Goal: Task Accomplishment & Management: Manage account settings

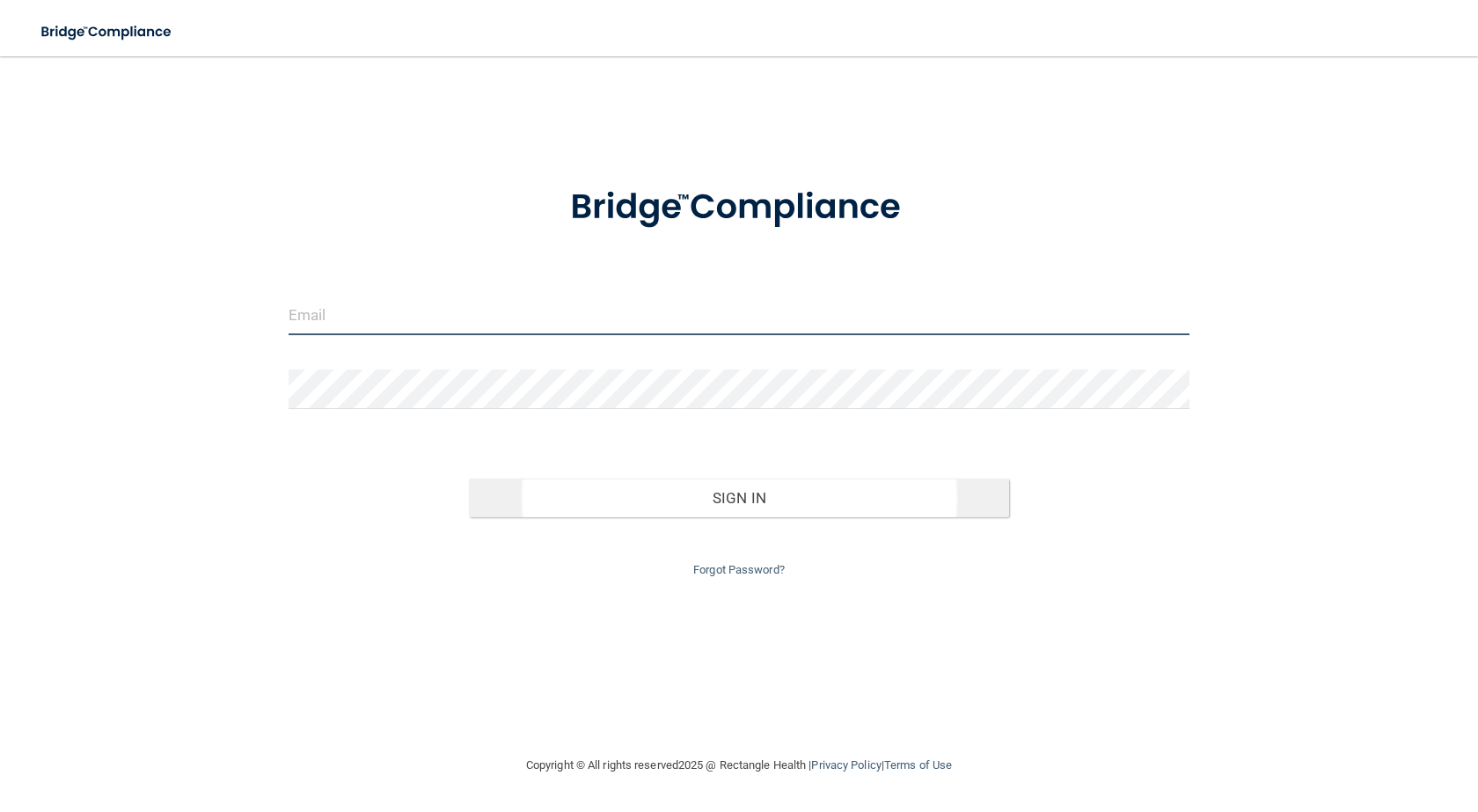
type input "[EMAIL_ADDRESS][DOMAIN_NAME]"
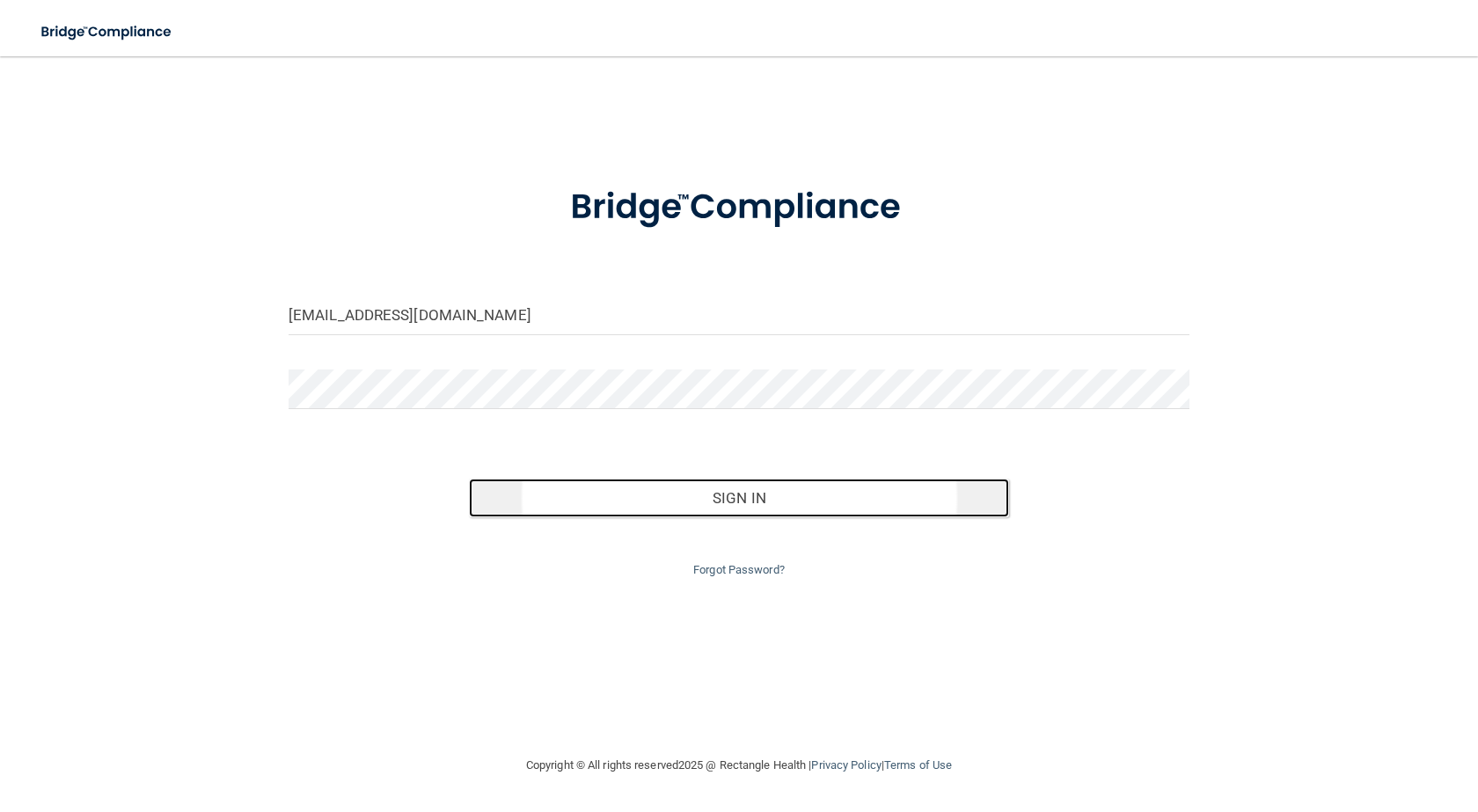
click at [839, 495] on button "Sign In" at bounding box center [739, 497] width 540 height 38
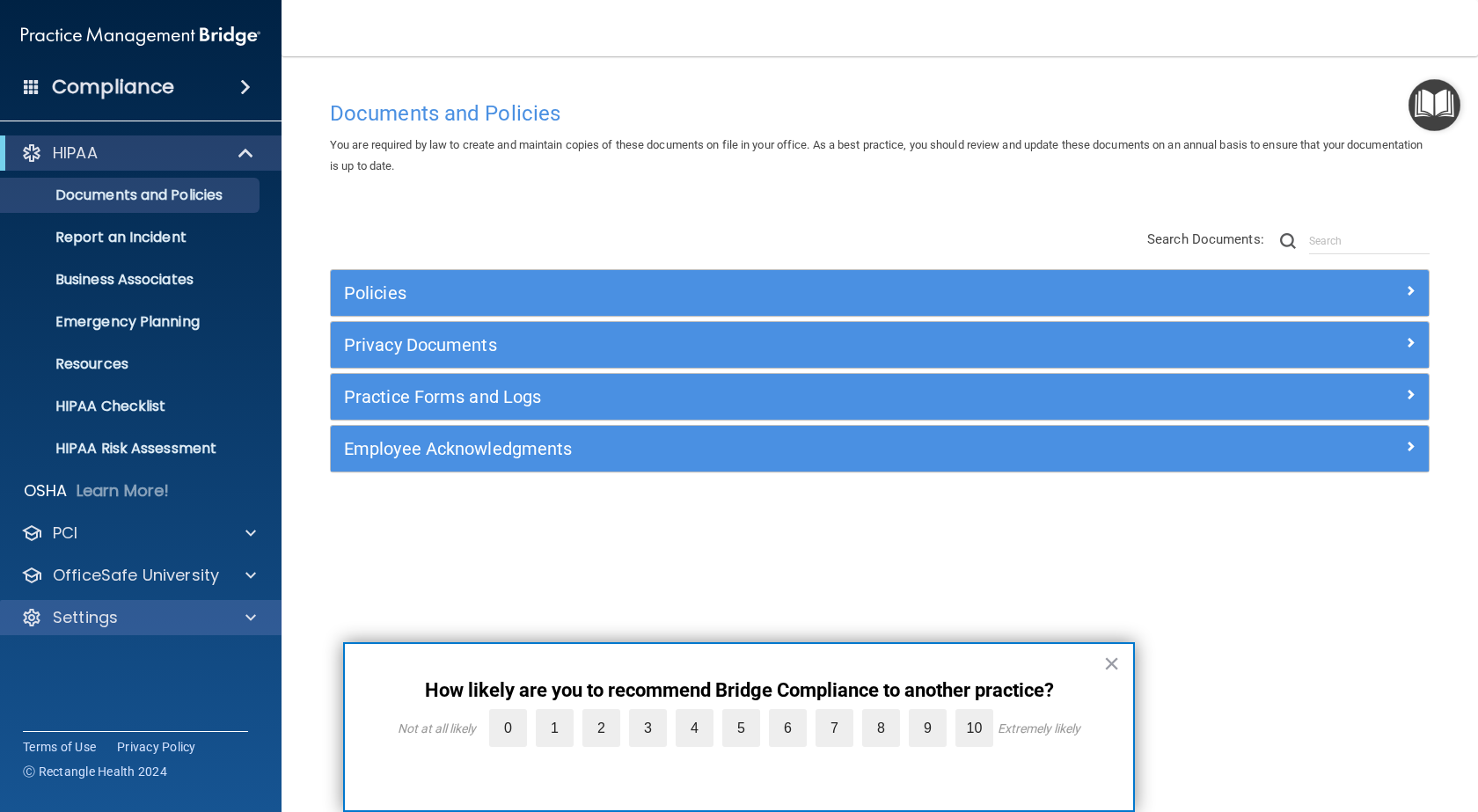
click at [86, 605] on div "Settings" at bounding box center [141, 617] width 283 height 35
click at [256, 620] on div at bounding box center [248, 618] width 44 height 21
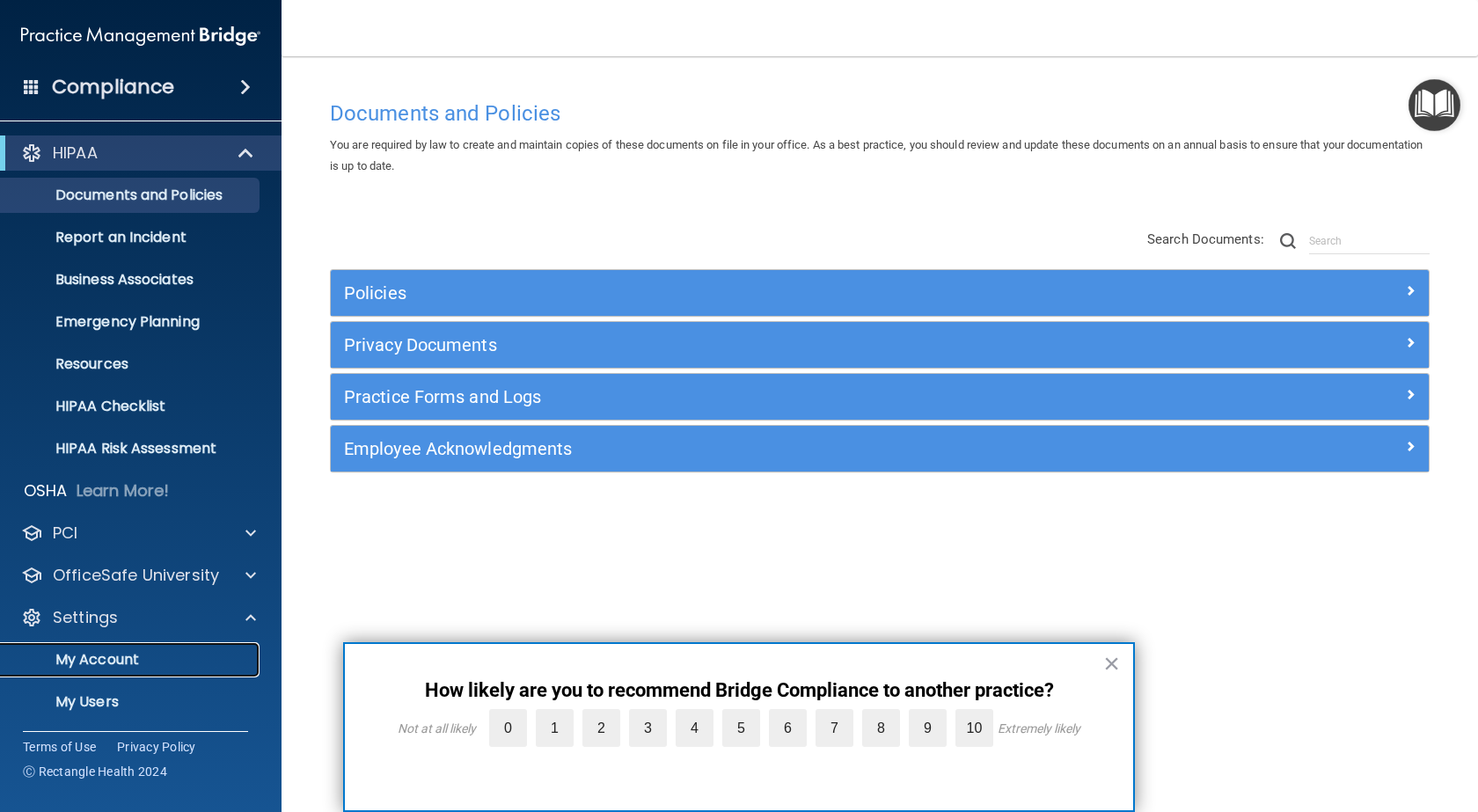
click at [152, 660] on p "My Account" at bounding box center [132, 660] width 240 height 18
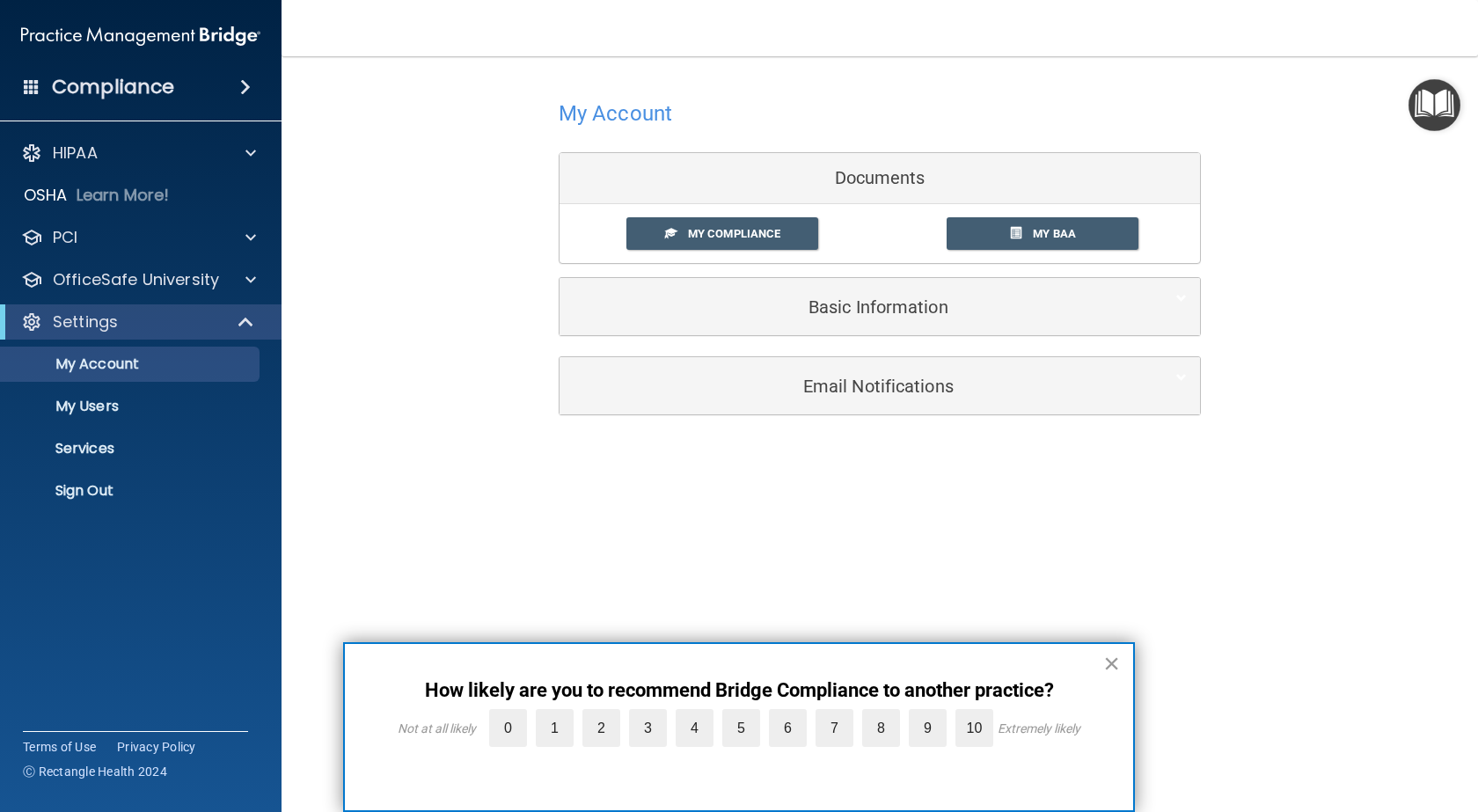
click at [1116, 664] on button "×" at bounding box center [1111, 663] width 17 height 28
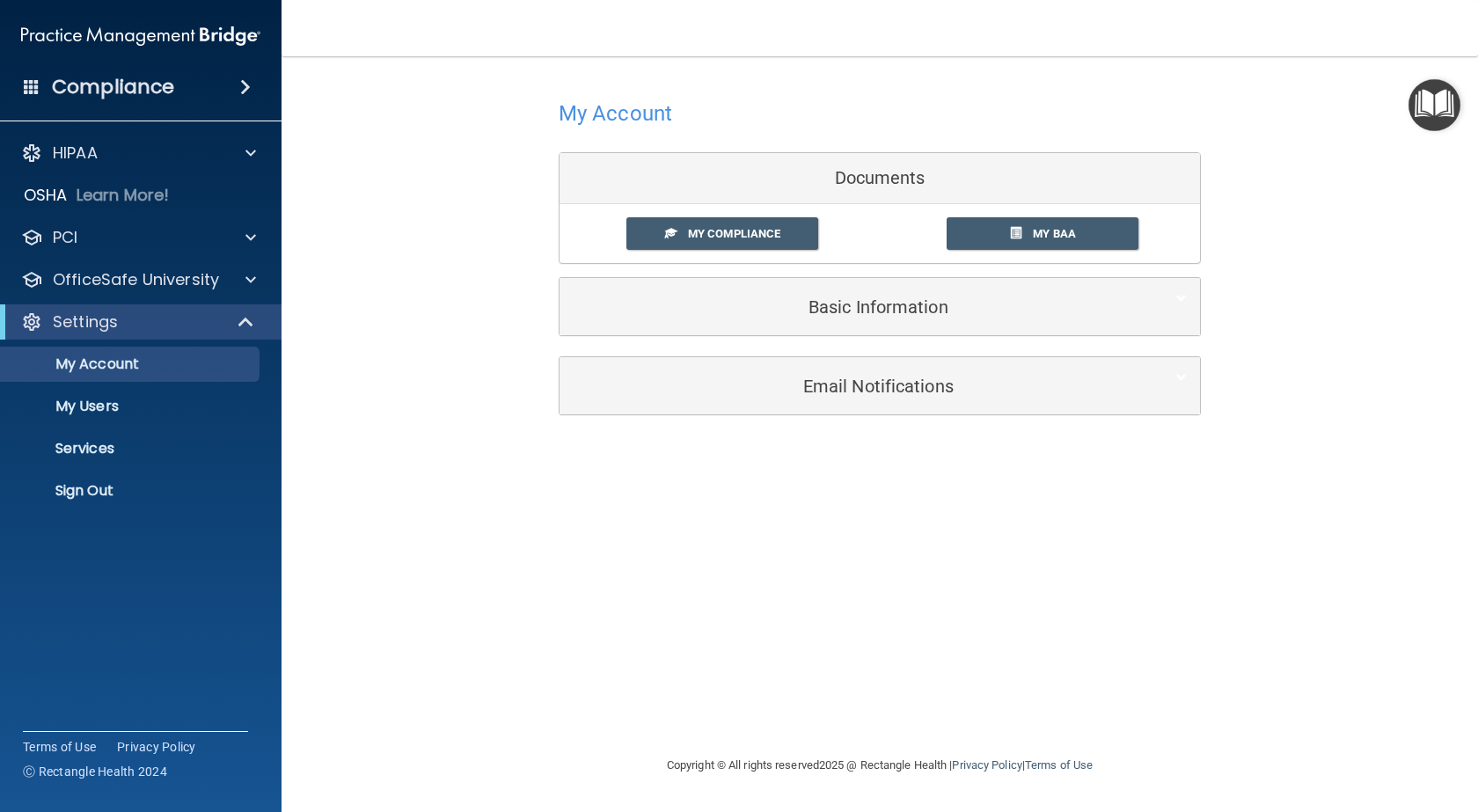
click at [1433, 106] on img "Open Resource Center" at bounding box center [1434, 106] width 52 height 52
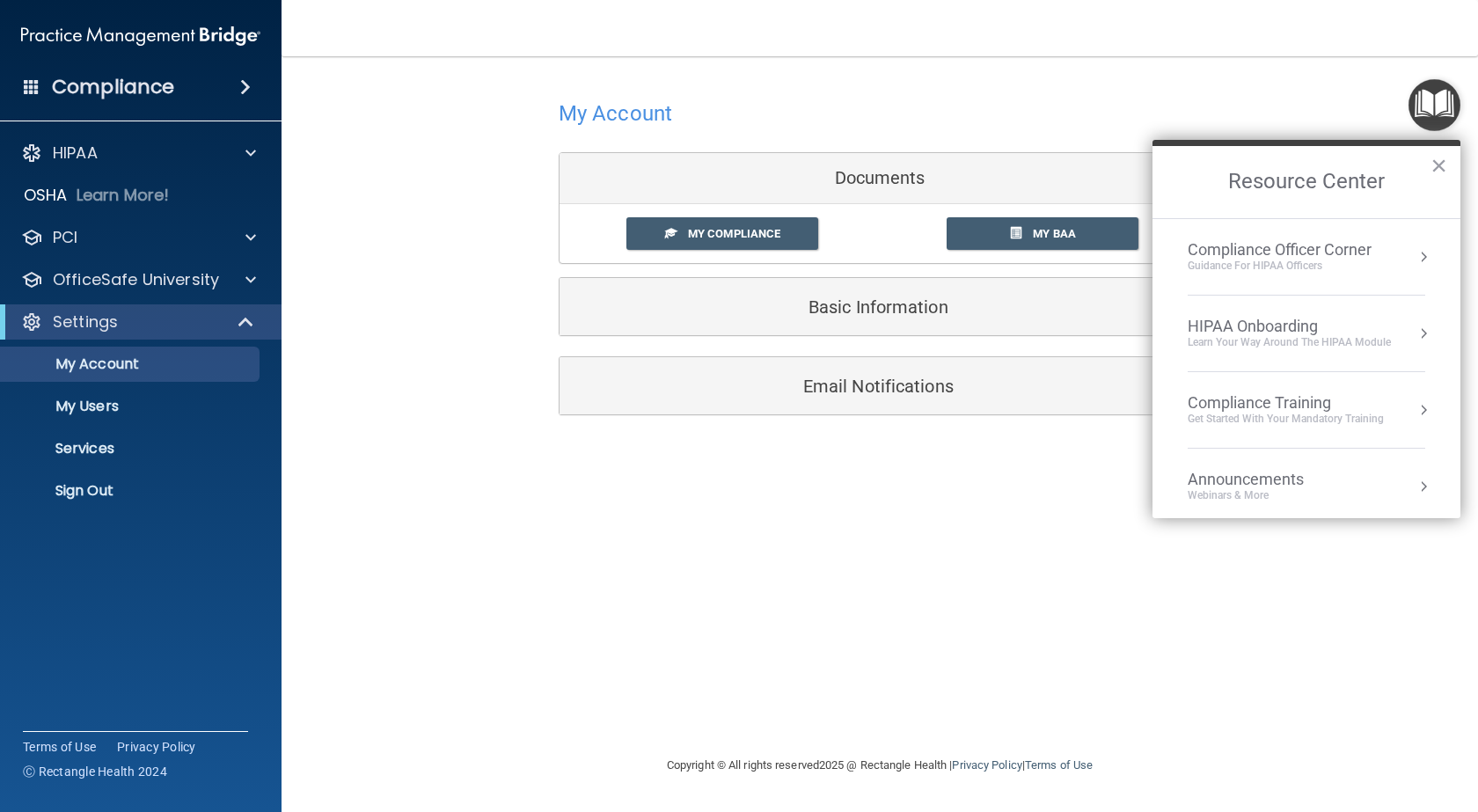
click at [462, 681] on div "My Account Documents My Compliance My Compliance My BAA Basic Information Full …" at bounding box center [879, 405] width 1126 height 663
click at [108, 449] on p "Services" at bounding box center [132, 449] width 240 height 18
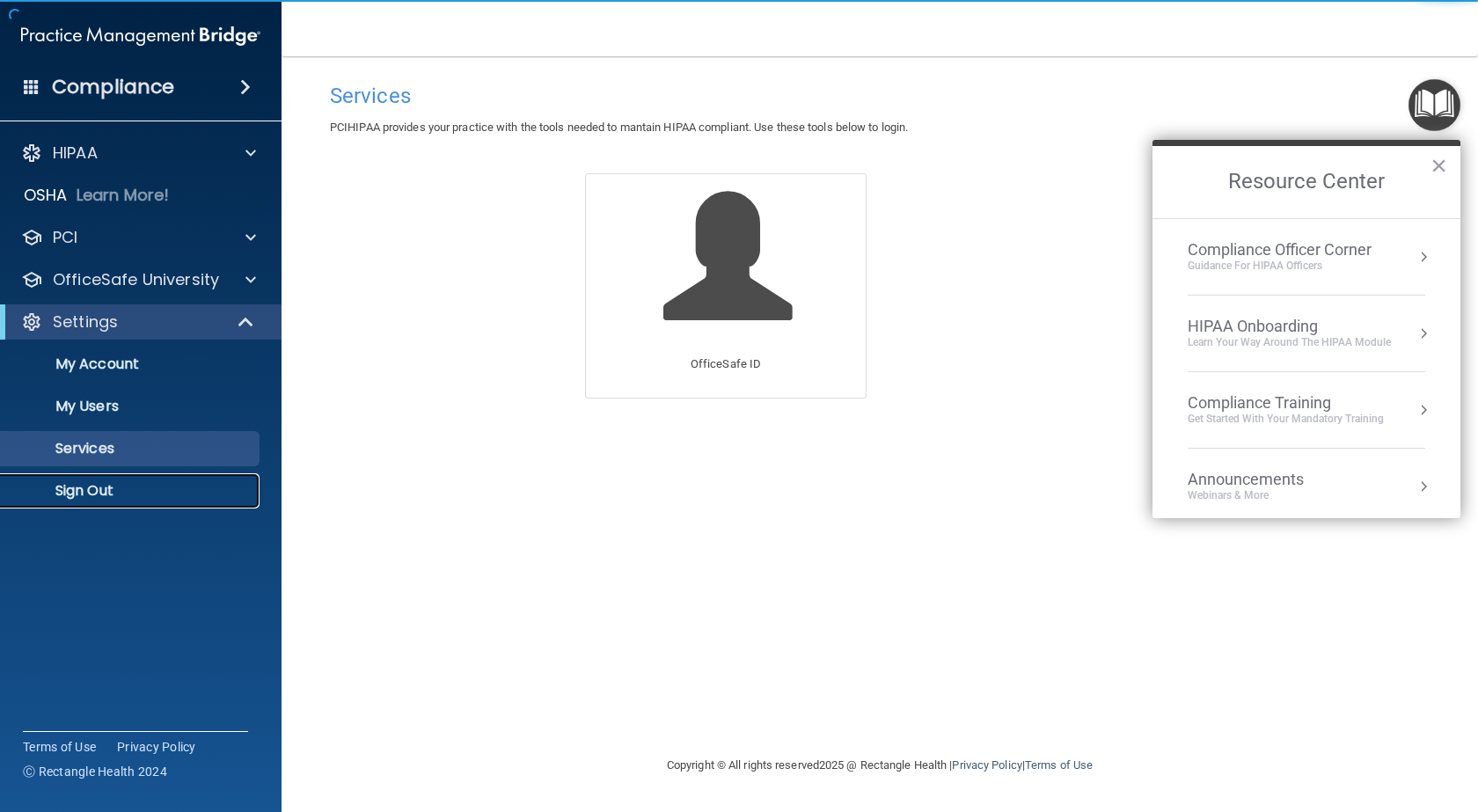
click at [85, 498] on p "Sign Out" at bounding box center [132, 491] width 240 height 18
